Goal: Task Accomplishment & Management: Manage account settings

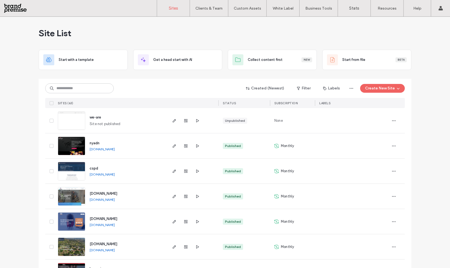
click at [70, 118] on img at bounding box center [71, 129] width 27 height 37
click at [81, 91] on input at bounding box center [79, 88] width 68 height 10
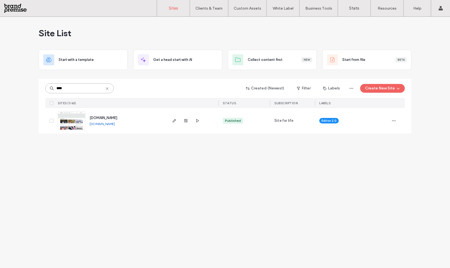
type input "****"
click at [185, 122] on use "button" at bounding box center [185, 120] width 3 height 3
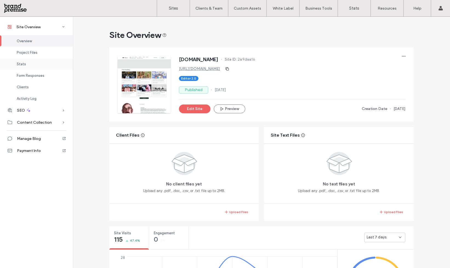
click at [30, 65] on div "Stats" at bounding box center [36, 63] width 73 height 11
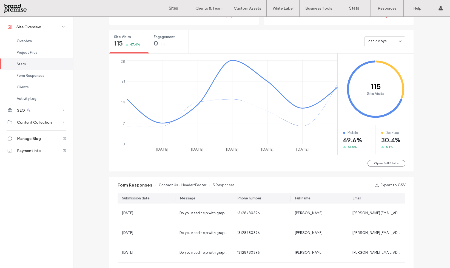
scroll to position [207, 0]
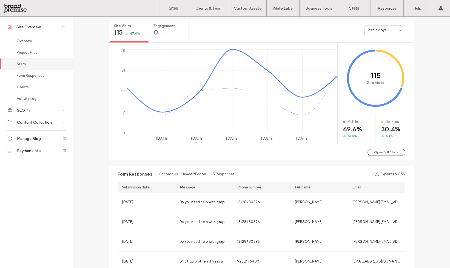
click at [392, 29] on div "Last 7 days" at bounding box center [382, 29] width 32 height 5
click at [375, 58] on span "Last 30 days" at bounding box center [375, 58] width 22 height 5
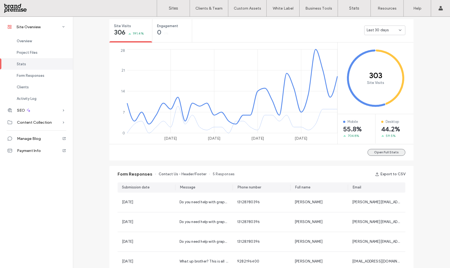
click at [387, 152] on button "Open Full Stats" at bounding box center [386, 152] width 38 height 7
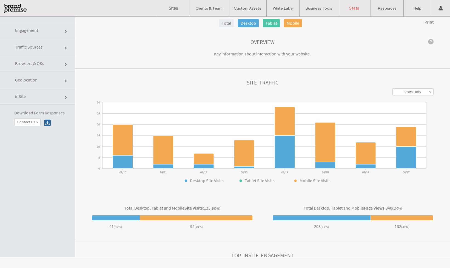
click link "Traffic Sources"
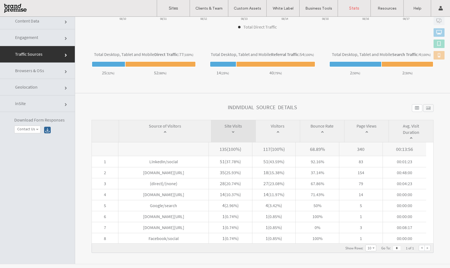
scroll to position [28, 0]
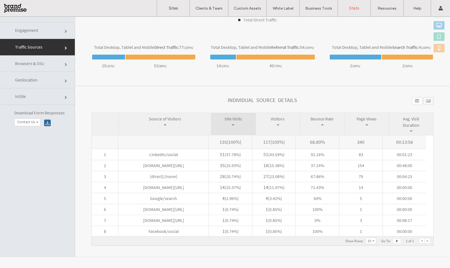
drag, startPoint x: 28, startPoint y: 80, endPoint x: 31, endPoint y: 80, distance: 2.8
click at [65, 80] on span "Geolocation" at bounding box center [66, 80] width 3 height 3
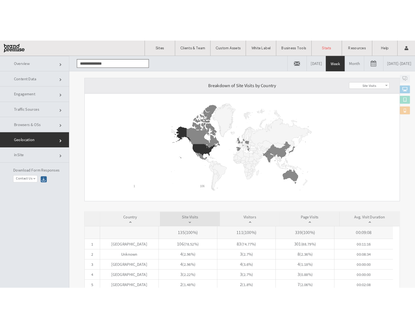
scroll to position [0, 0]
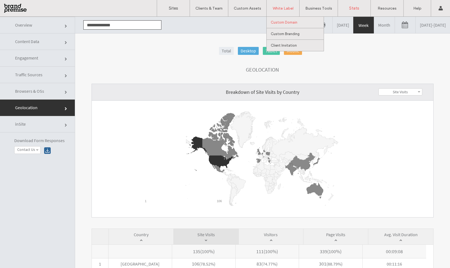
click at [289, 19] on link "Custom Domain" at bounding box center [297, 22] width 53 height 11
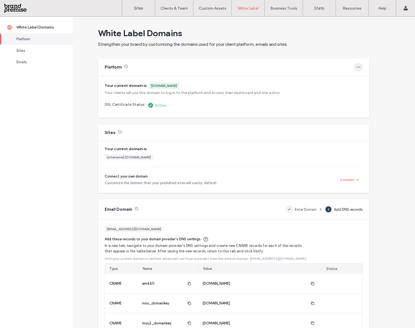
click at [359, 68] on icon "button" at bounding box center [358, 67] width 4 height 4
click at [369, 80] on span "Change domain" at bounding box center [378, 81] width 27 height 5
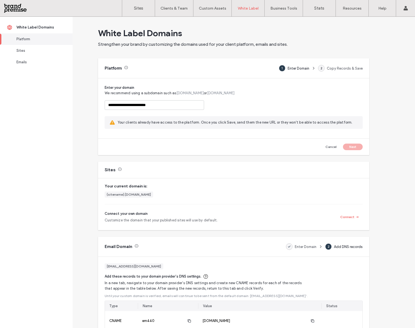
drag, startPoint x: 129, startPoint y: 105, endPoint x: 153, endPoint y: 105, distance: 23.8
click at [153, 105] on input "**********" at bounding box center [154, 105] width 99 height 10
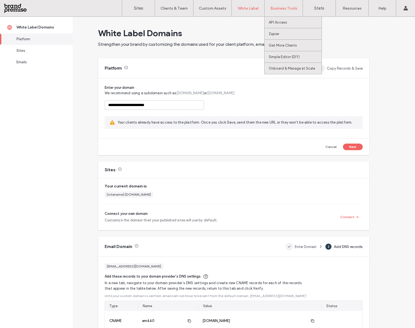
type input "**********"
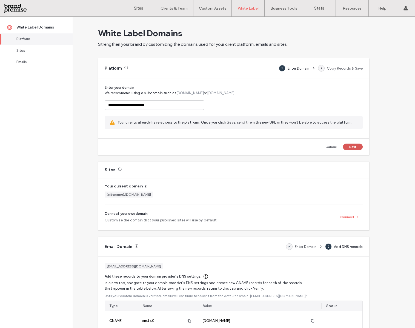
click at [356, 146] on button "Next" at bounding box center [353, 146] width 20 height 7
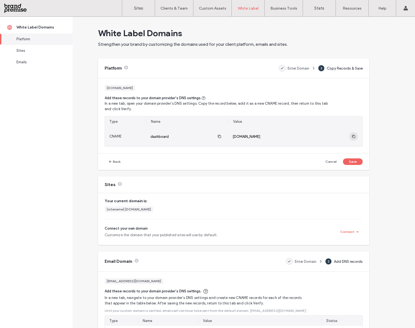
click at [353, 134] on icon "button" at bounding box center [353, 136] width 4 height 4
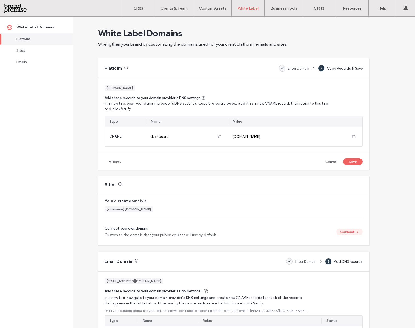
click at [353, 231] on button "Connect" at bounding box center [349, 231] width 26 height 7
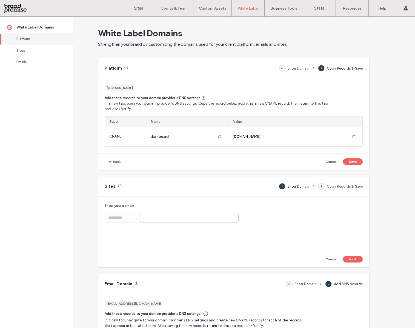
click at [156, 218] on input at bounding box center [188, 218] width 99 height 10
type input "**********"
click at [280, 224] on div "**********" at bounding box center [233, 223] width 271 height 54
click at [359, 258] on button "Next" at bounding box center [353, 259] width 20 height 7
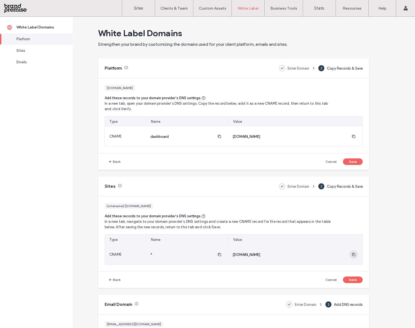
click at [353, 254] on icon "button" at bounding box center [353, 254] width 4 height 4
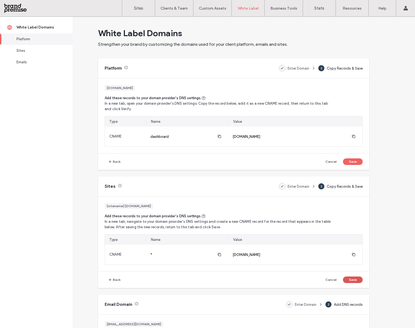
click at [351, 267] on button "Save" at bounding box center [353, 279] width 20 height 7
